Goal: Task Accomplishment & Management: Complete application form

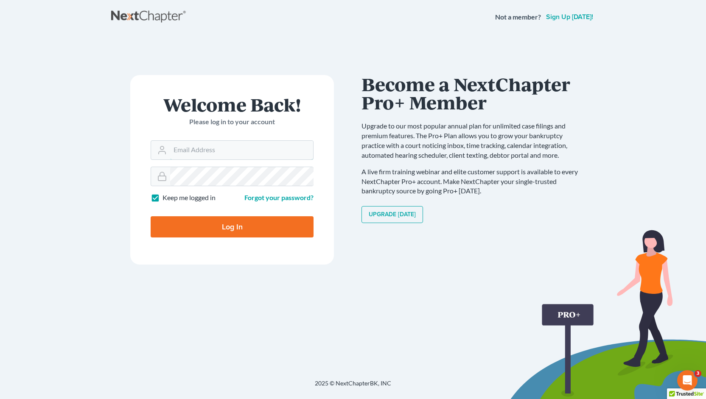
type input "[PERSON_NAME][EMAIL_ADDRESS][DOMAIN_NAME]"
click at [222, 224] on input "Log In" at bounding box center [232, 226] width 163 height 21
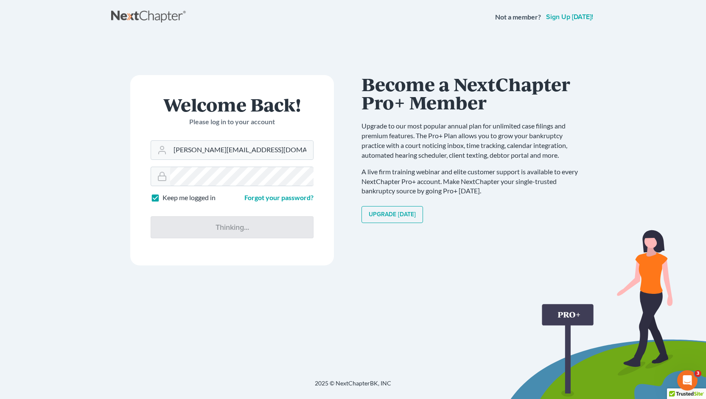
type input "Thinking..."
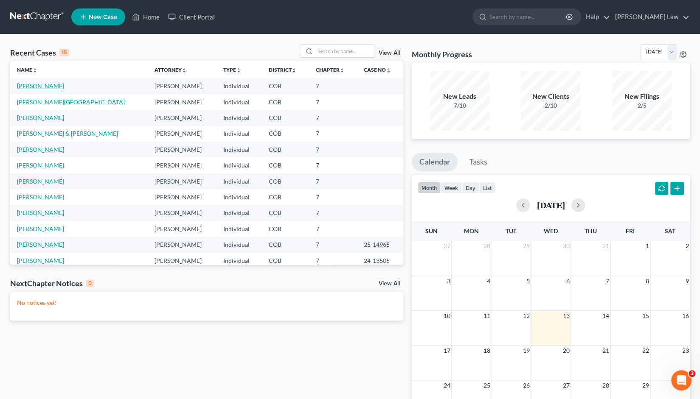
click at [39, 89] on link "Sanders, Noah" at bounding box center [40, 85] width 47 height 7
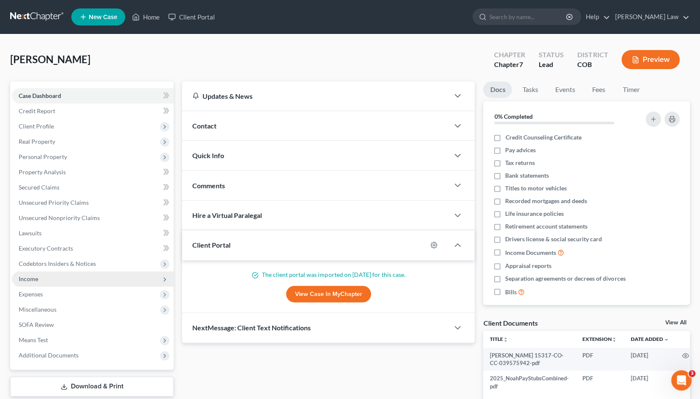
click at [37, 280] on span "Income" at bounding box center [29, 278] width 20 height 7
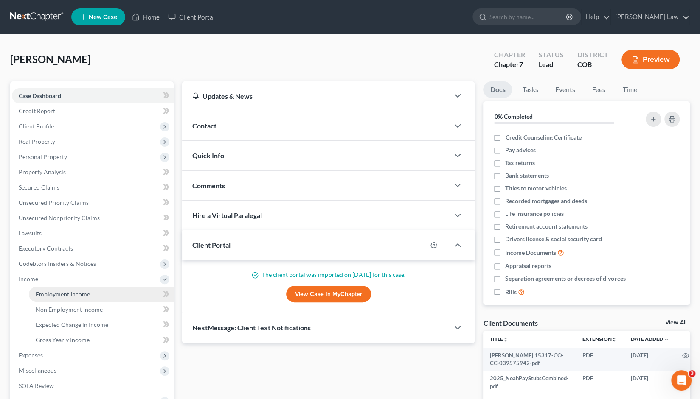
click at [60, 294] on span "Employment Income" at bounding box center [63, 294] width 54 height 7
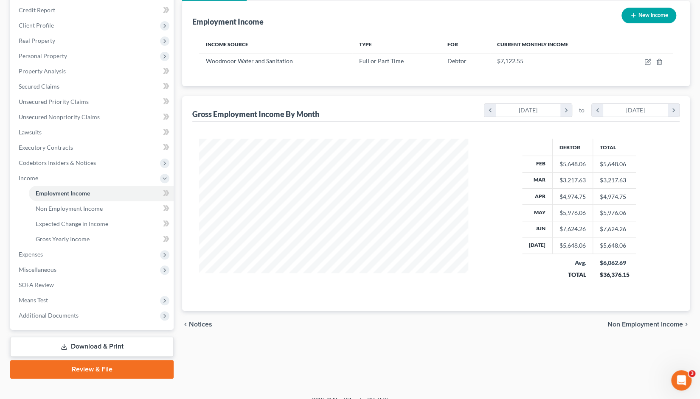
scroll to position [102, 0]
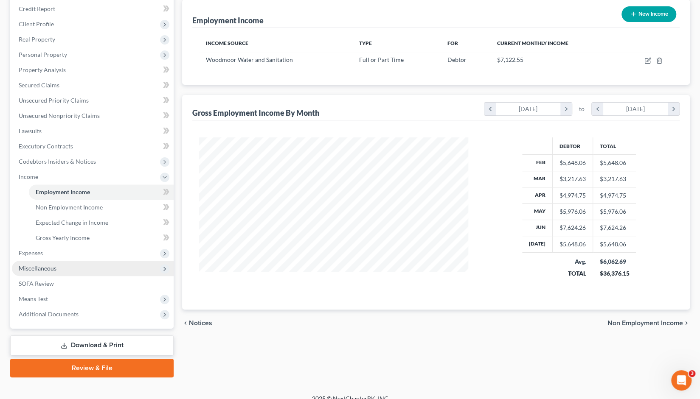
click at [47, 269] on span "Miscellaneous" at bounding box center [38, 268] width 38 height 7
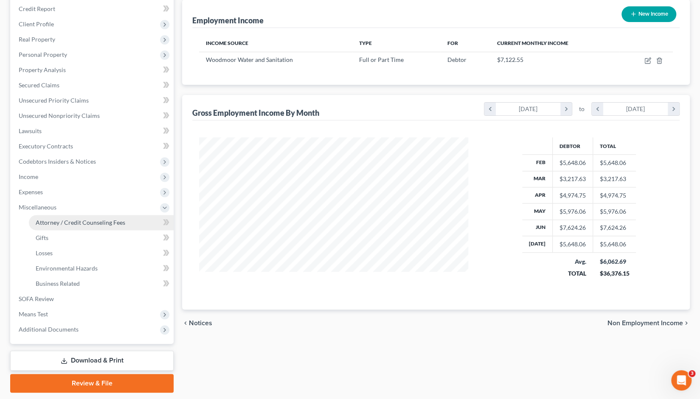
click at [72, 222] on span "Attorney / Credit Counseling Fees" at bounding box center [81, 222] width 90 height 7
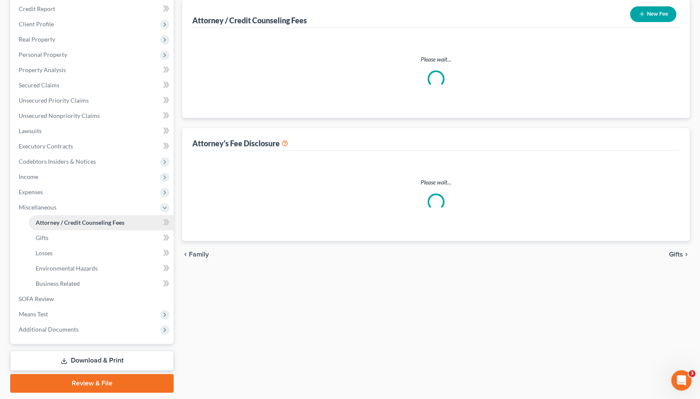
scroll to position [4, 0]
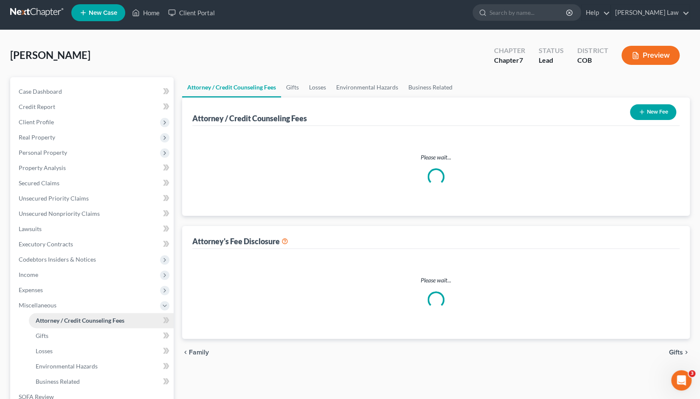
select select "0"
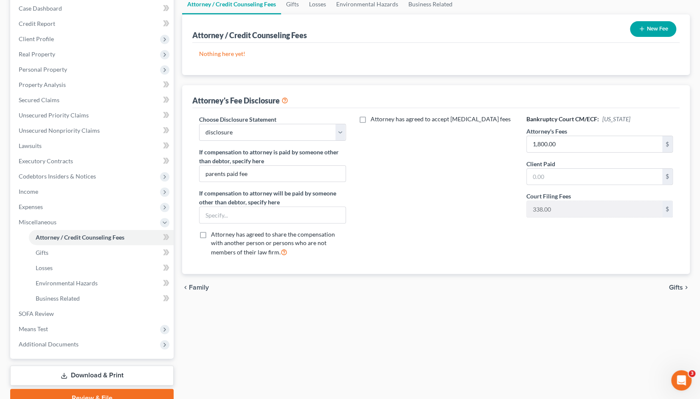
scroll to position [97, 0]
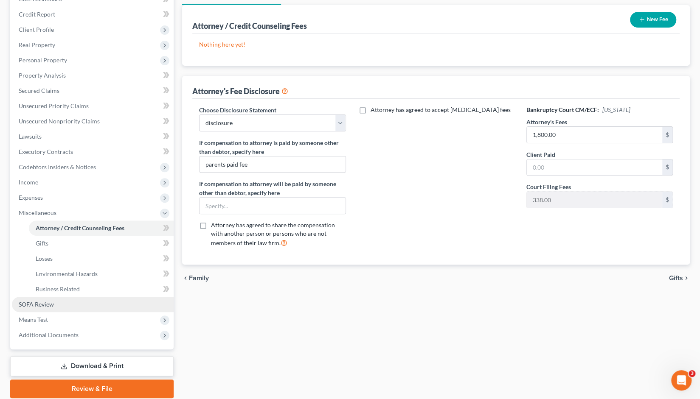
click at [39, 303] on span "SOFA Review" at bounding box center [36, 304] width 35 height 7
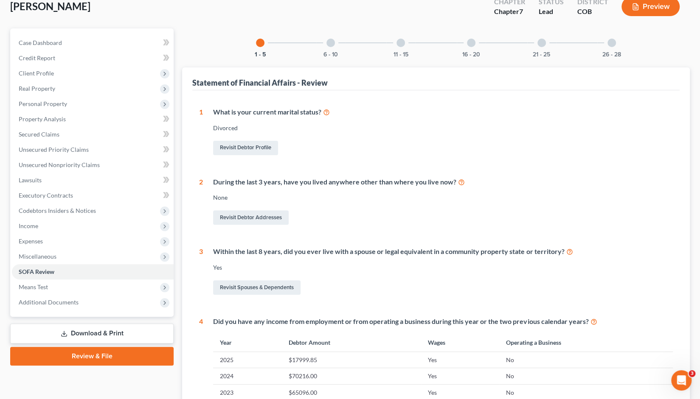
scroll to position [52, 0]
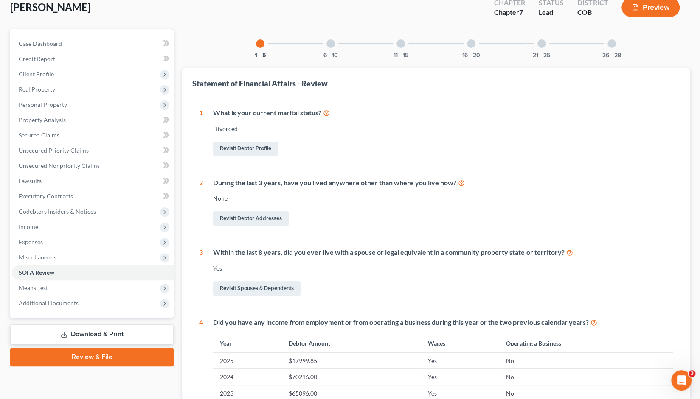
click at [470, 44] on div at bounding box center [471, 43] width 8 height 8
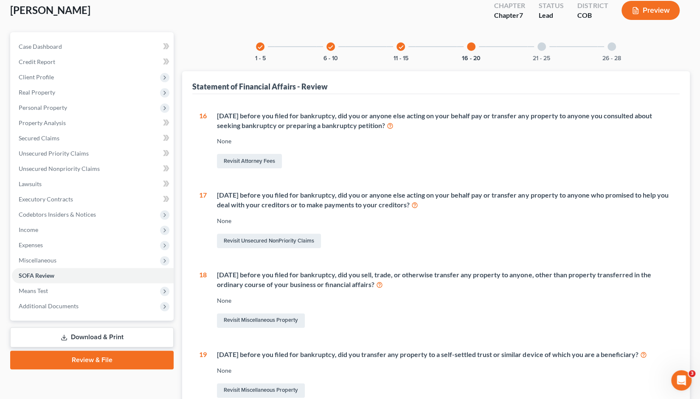
scroll to position [33, 0]
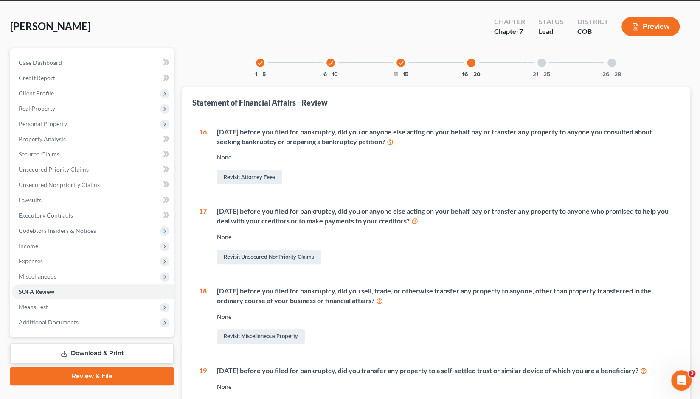
click at [403, 62] on icon "check" at bounding box center [401, 63] width 6 height 6
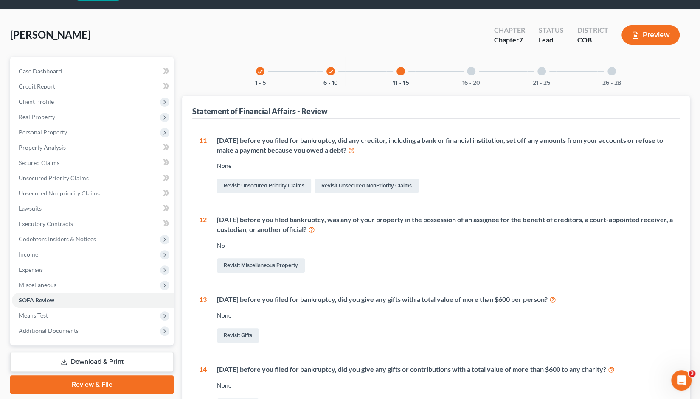
scroll to position [22, 0]
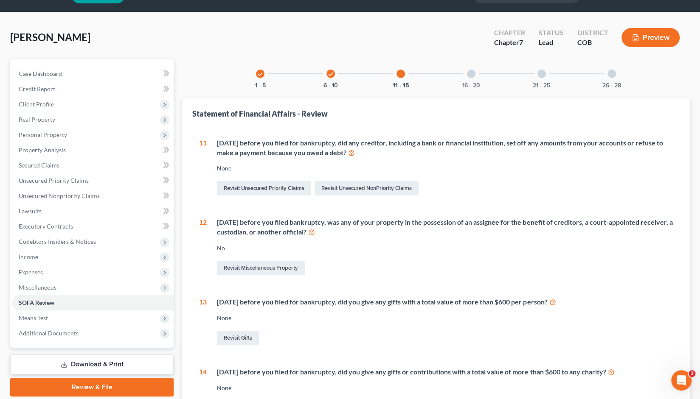
click at [471, 73] on div at bounding box center [471, 74] width 8 height 8
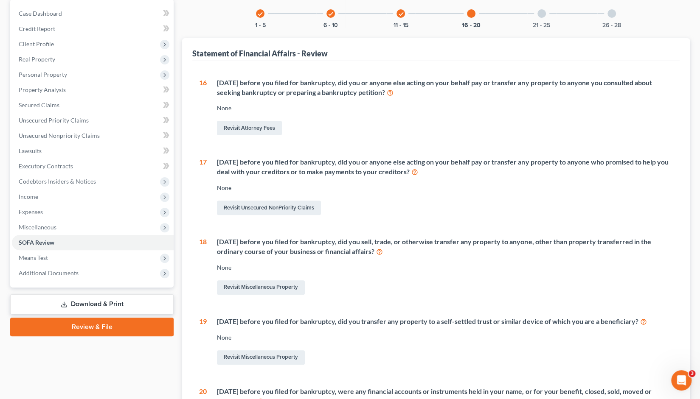
scroll to position [85, 0]
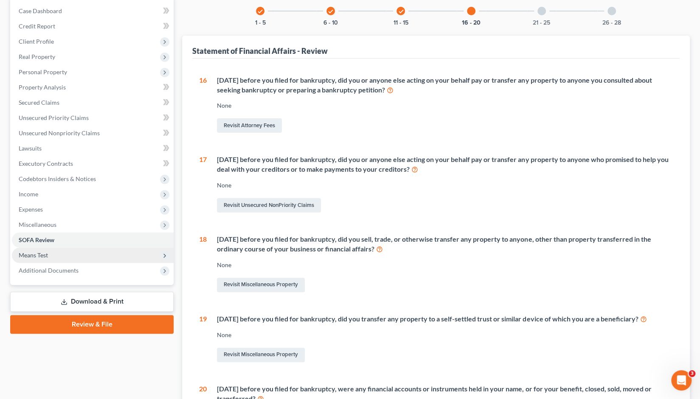
click at [44, 252] on span "Means Test" at bounding box center [33, 255] width 29 height 7
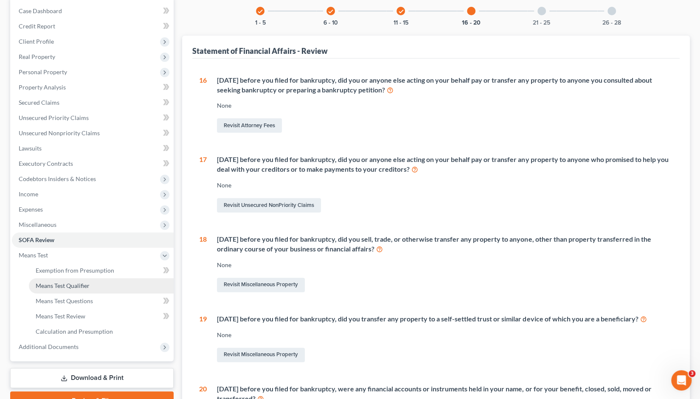
click at [63, 284] on span "Means Test Qualifier" at bounding box center [63, 285] width 54 height 7
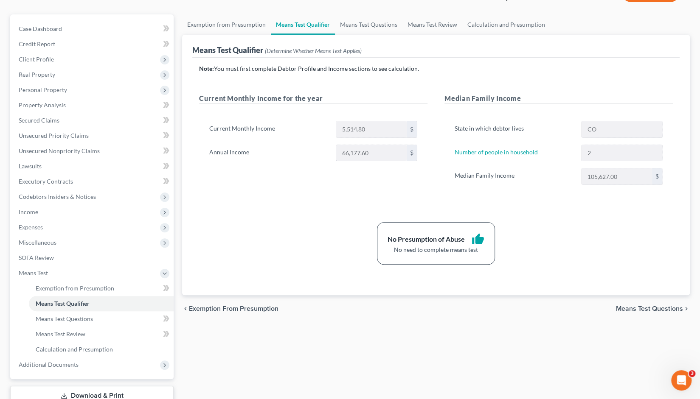
scroll to position [117, 0]
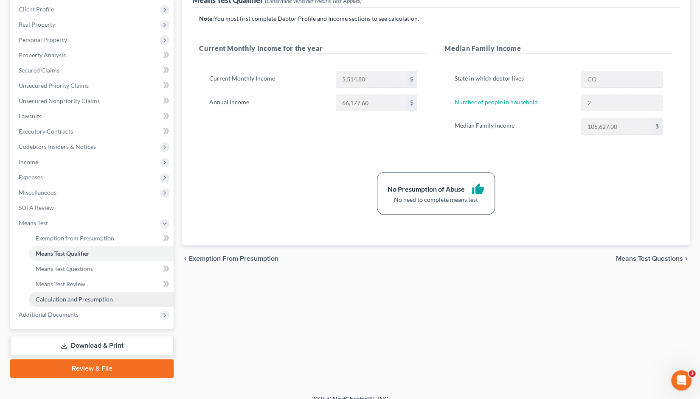
click at [63, 302] on span "Calculation and Presumption" at bounding box center [74, 299] width 77 height 7
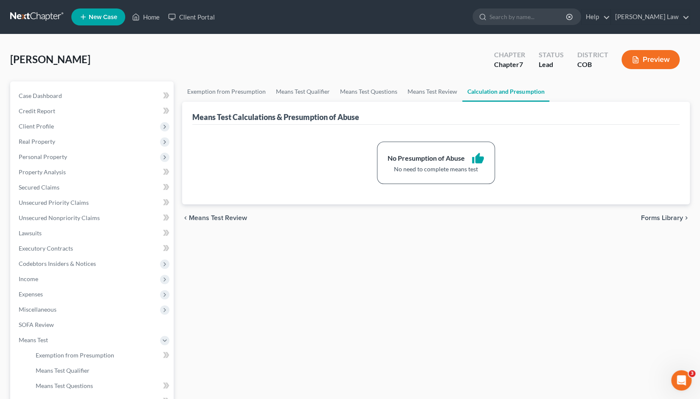
scroll to position [127, 0]
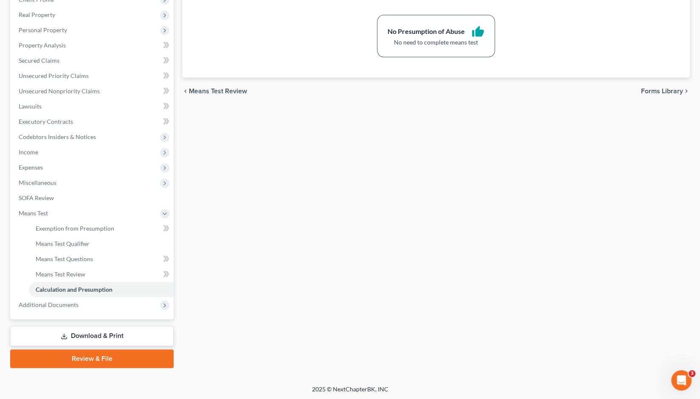
click at [95, 354] on link "Review & File" at bounding box center [91, 359] width 163 height 19
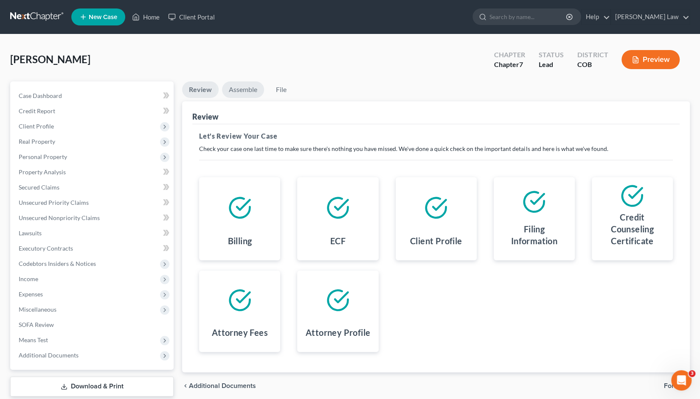
click at [238, 89] on link "Assemble" at bounding box center [243, 89] width 42 height 17
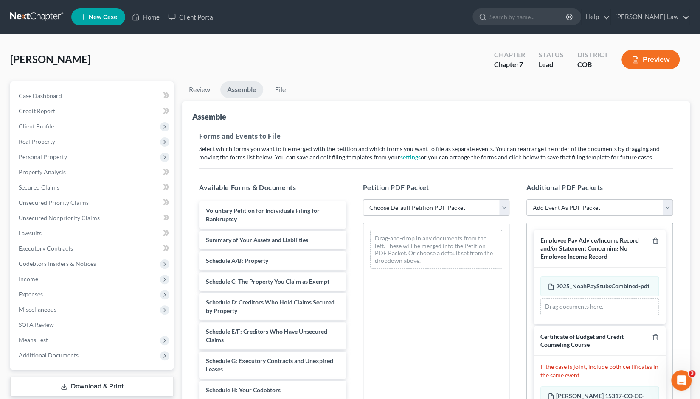
click at [502, 205] on select "Choose Default Petition PDF Packet Emergency Filing (Voluntary Petition and Cre…" at bounding box center [436, 207] width 146 height 17
select select "1"
click at [363, 199] on select "Choose Default Petition PDF Packet Emergency Filing (Voluntary Petition and Cre…" at bounding box center [436, 207] width 146 height 17
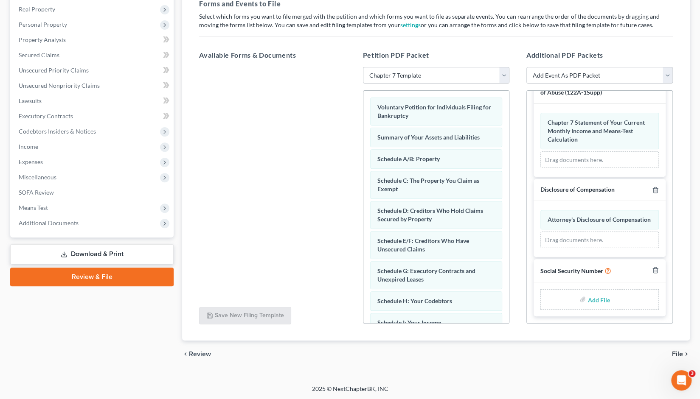
scroll to position [347, 0]
click at [597, 299] on input "file" at bounding box center [597, 299] width 20 height 15
type input "C:\fakepath\2025_121.pdf"
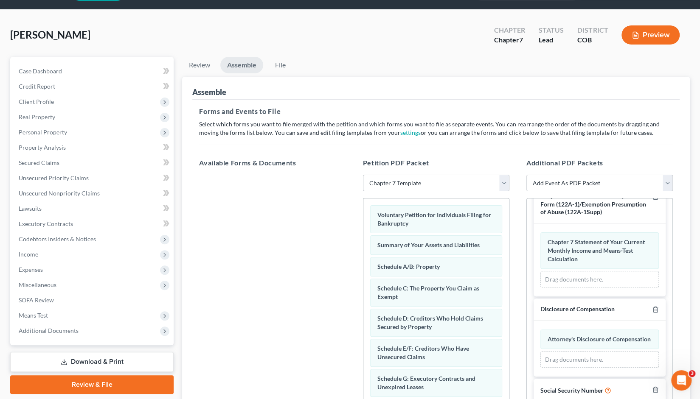
scroll to position [24, 0]
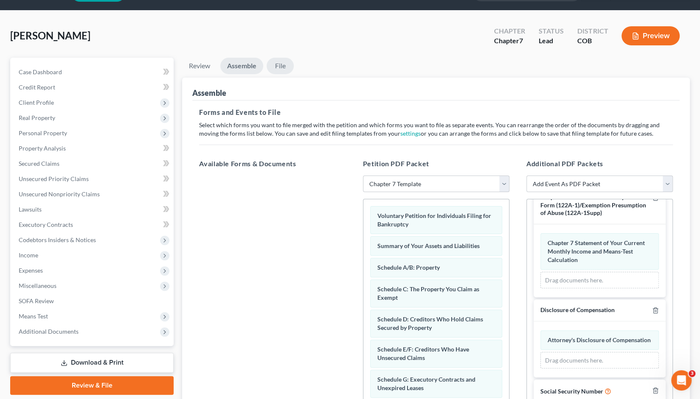
click at [281, 64] on link "File" at bounding box center [279, 66] width 27 height 17
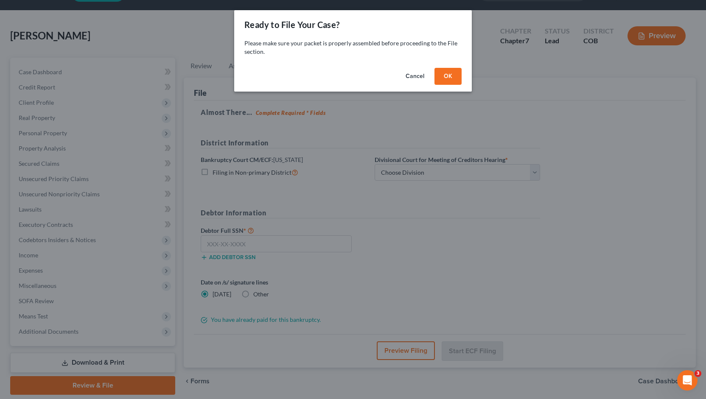
click at [447, 72] on button "OK" at bounding box center [447, 76] width 27 height 17
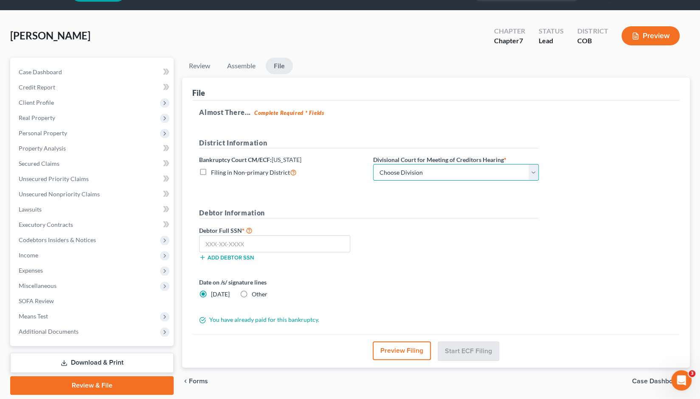
click at [532, 171] on select "Choose Division Denver" at bounding box center [455, 172] width 165 height 17
select select "0"
click at [373, 164] on select "Choose Division Denver" at bounding box center [455, 172] width 165 height 17
click at [207, 242] on input "text" at bounding box center [274, 243] width 151 height 17
click at [206, 239] on input "text" at bounding box center [274, 243] width 151 height 17
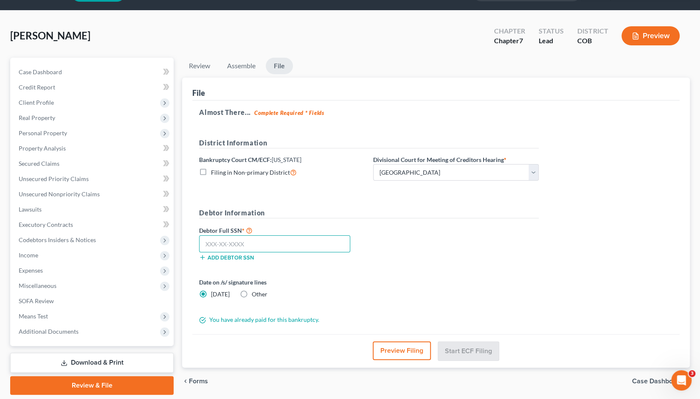
paste input "604-80-4678"
type input "604-80-4678"
click at [252, 293] on label "Other" at bounding box center [260, 294] width 16 height 8
click at [255, 293] on input "Other" at bounding box center [258, 293] width 6 height 6
radio input "true"
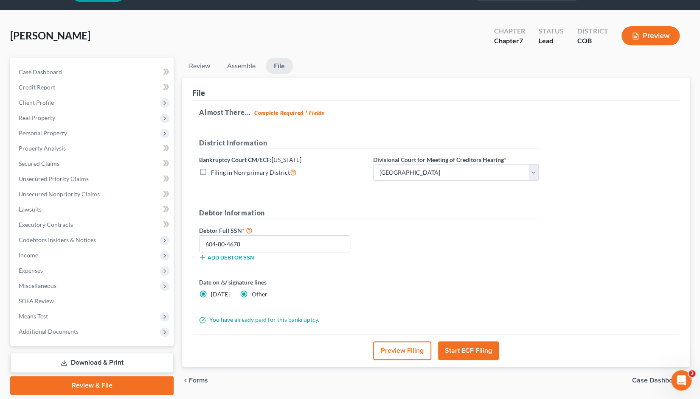
radio input "false"
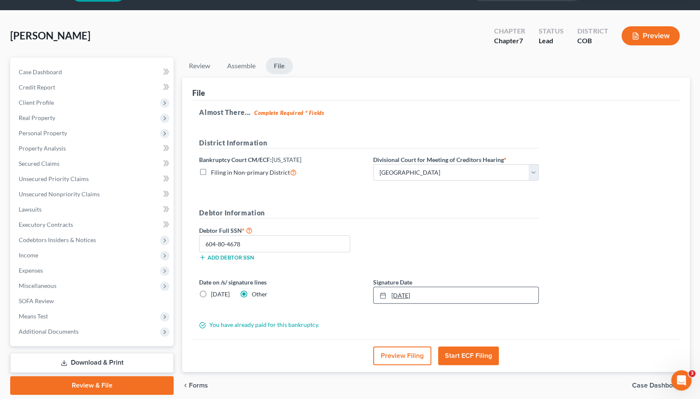
type input "8/13/2025"
click at [385, 295] on line at bounding box center [382, 295] width 5 height 0
click at [466, 353] on button "Start ECF Filing" at bounding box center [468, 356] width 61 height 19
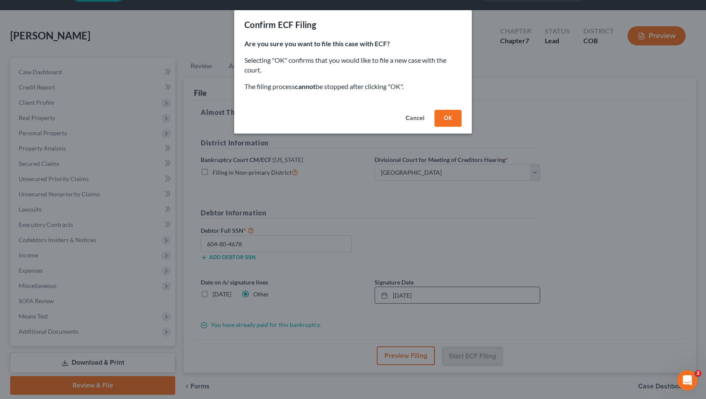
click at [445, 116] on button "OK" at bounding box center [447, 118] width 27 height 17
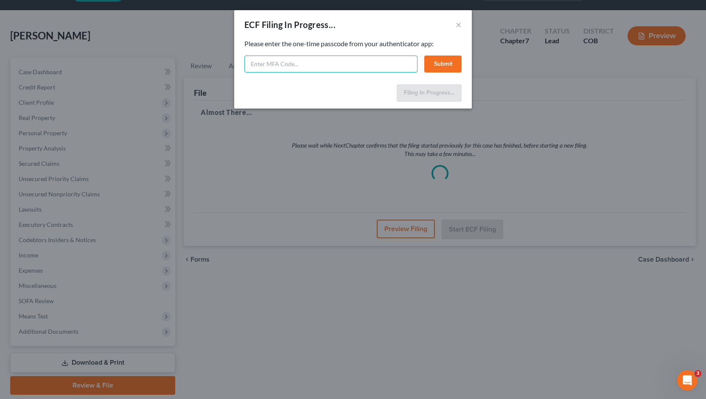
click at [259, 67] on input "text" at bounding box center [330, 64] width 173 height 17
paste input "c53v-z6ji-ktr2-1x9c"
type input "c53v-z6ji-ktr2-1x9c"
click at [440, 62] on button "Submit" at bounding box center [442, 64] width 37 height 17
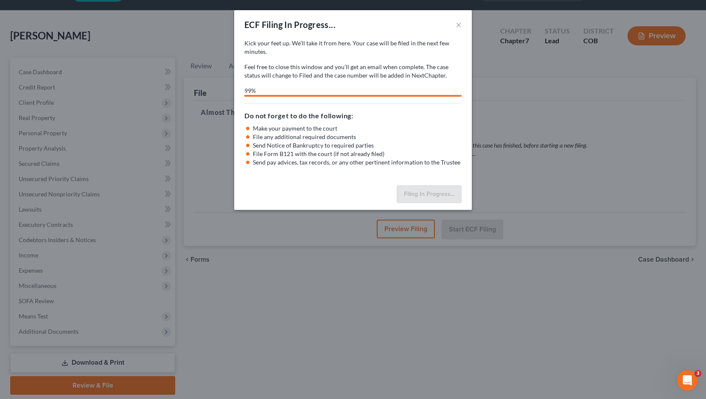
select select "0"
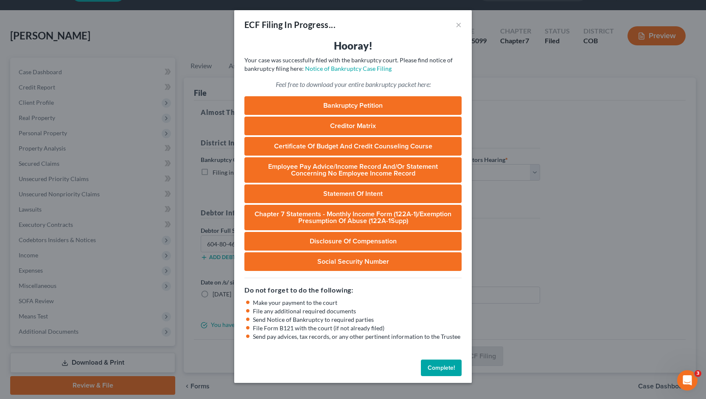
click at [440, 369] on button "Complete!" at bounding box center [441, 368] width 41 height 17
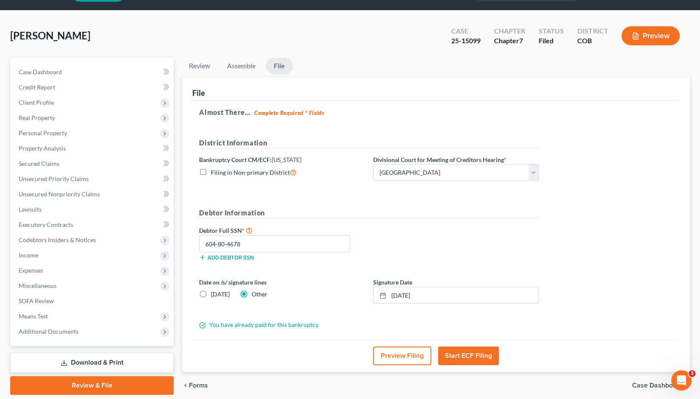
scroll to position [0, 0]
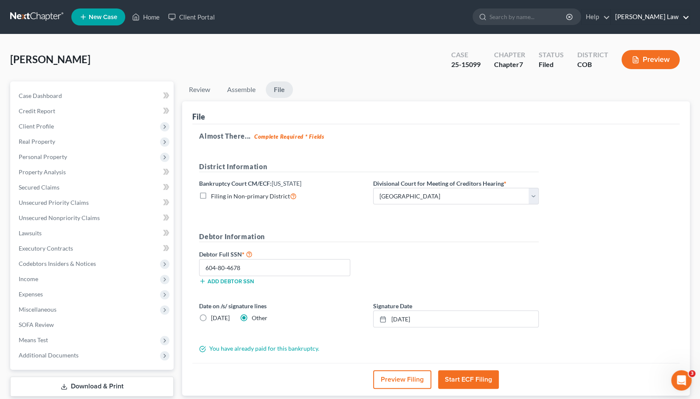
click at [653, 13] on link "Kinnaird Law" at bounding box center [650, 16] width 78 height 15
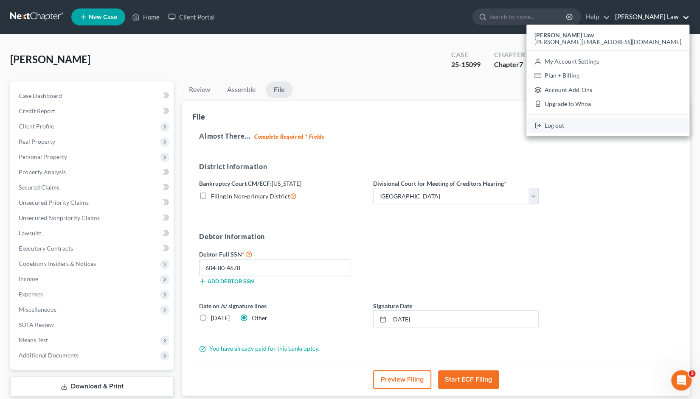
click at [642, 124] on link "Log out" at bounding box center [607, 125] width 163 height 14
